Goal: Navigation & Orientation: Find specific page/section

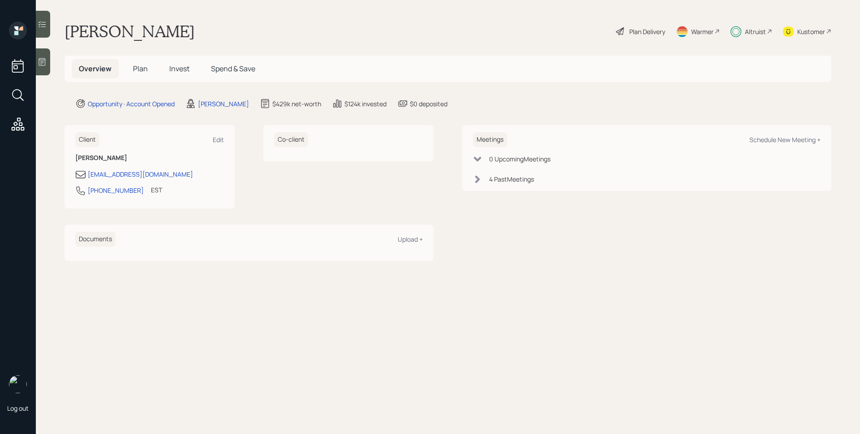
click at [146, 71] on span "Plan" at bounding box center [140, 69] width 15 height 10
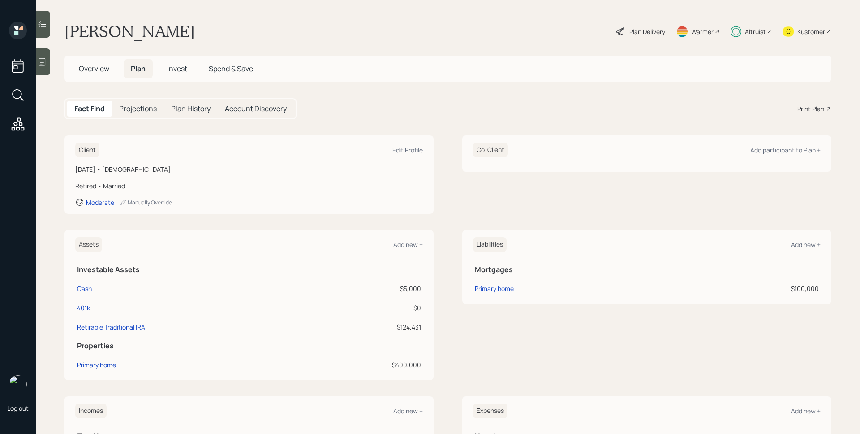
click at [103, 69] on span "Overview" at bounding box center [94, 69] width 30 height 10
